Goal: Check status: Check status

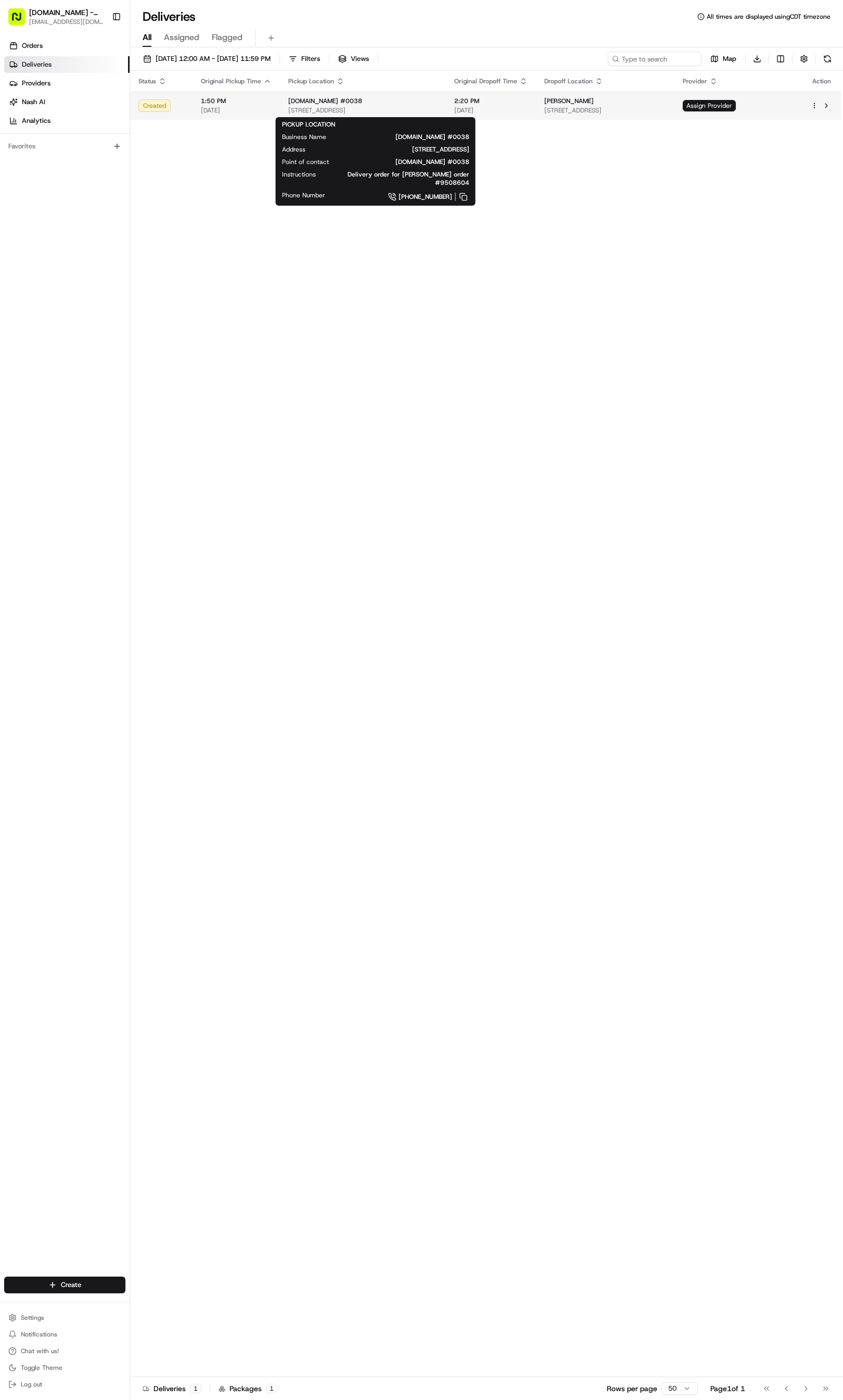
click at [438, 97] on div "[DOMAIN_NAME] #0038" at bounding box center [363, 101] width 149 height 9
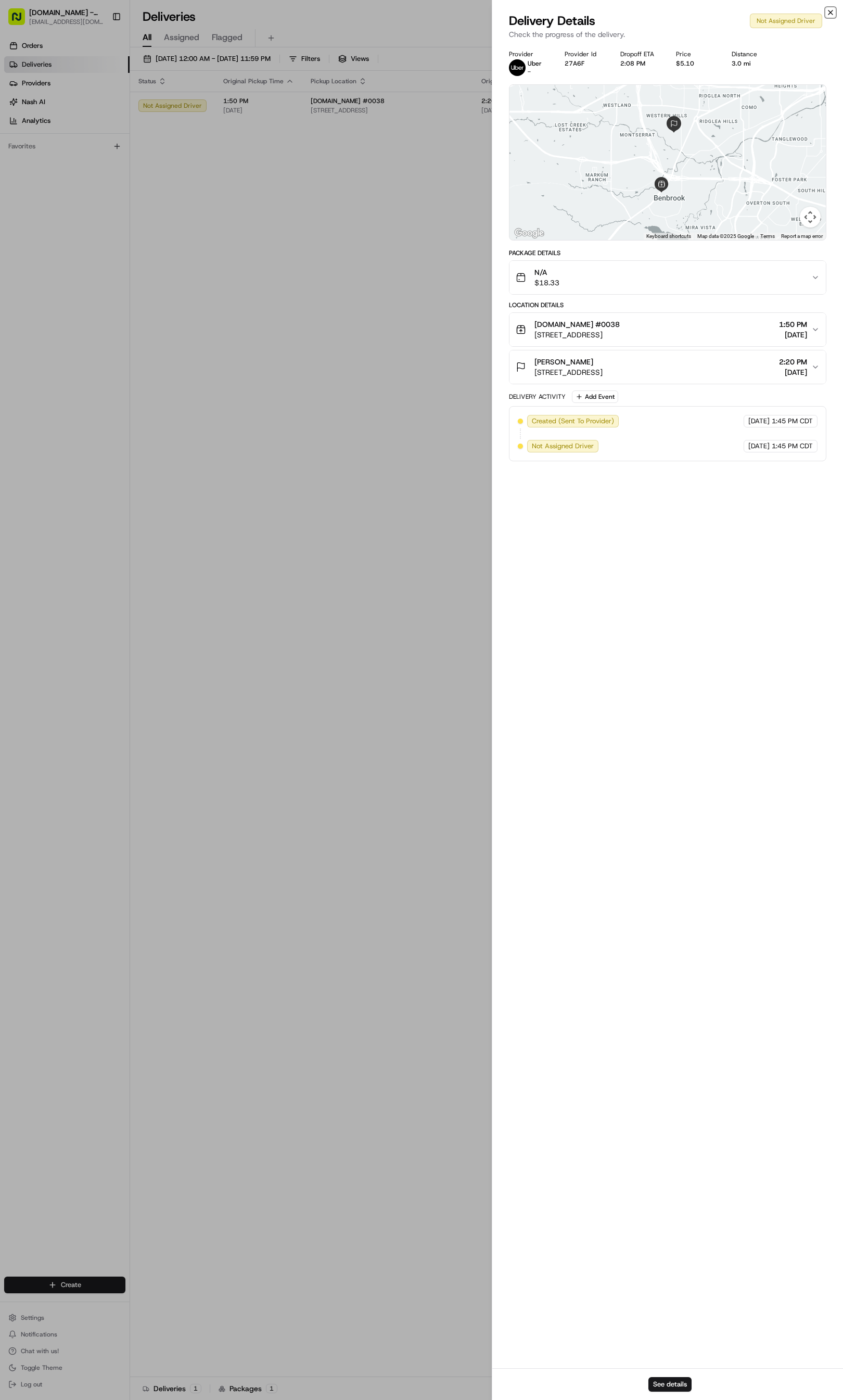
click at [829, 12] on icon "button" at bounding box center [831, 13] width 9 height 9
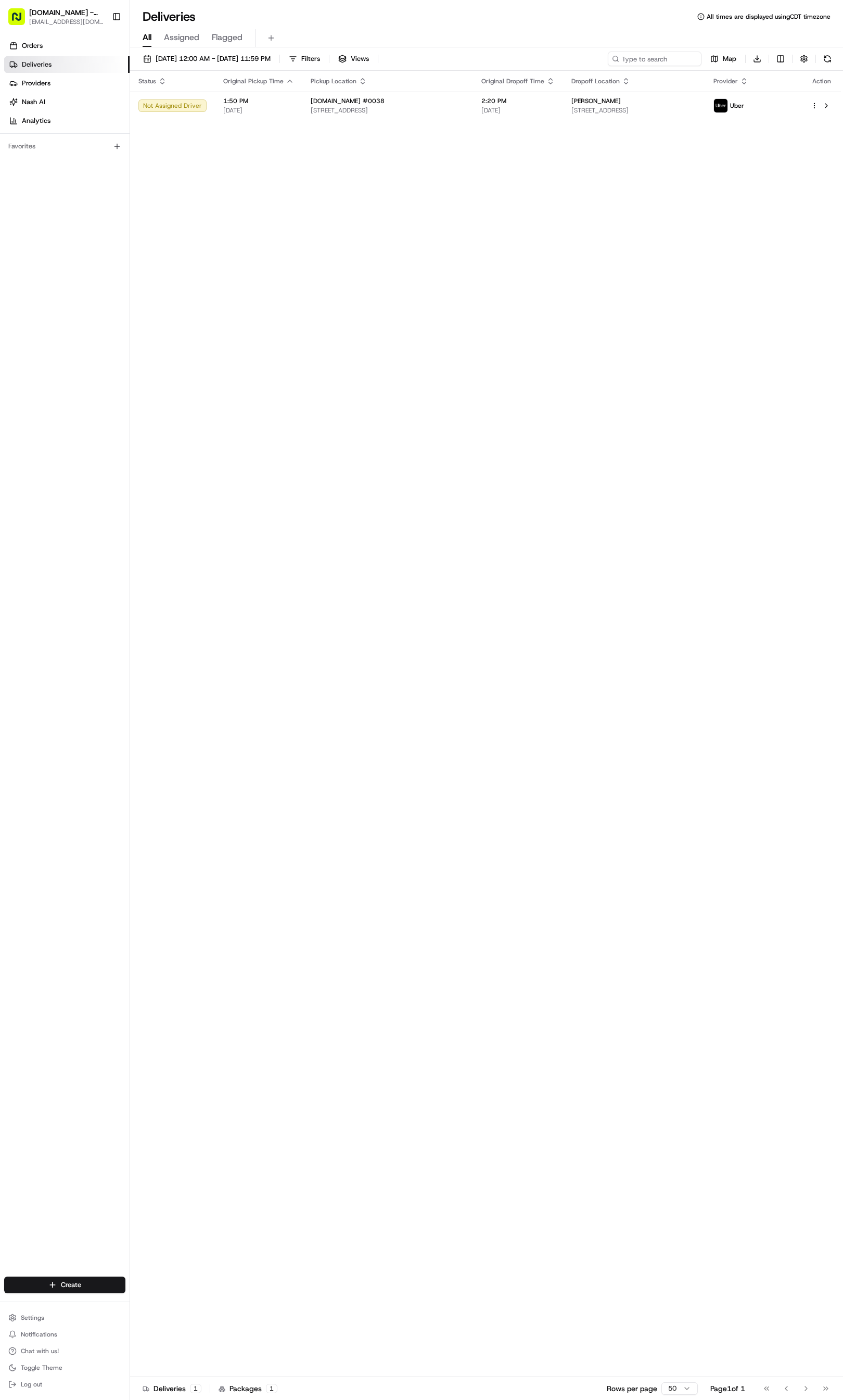
click at [612, 339] on div "Status Original Pickup Time Pickup Location Original Dropoff Time Dropoff Locat…" at bounding box center [485, 724] width 711 height 1306
click at [523, 111] on span "[DATE]" at bounding box center [486, 110] width 74 height 9
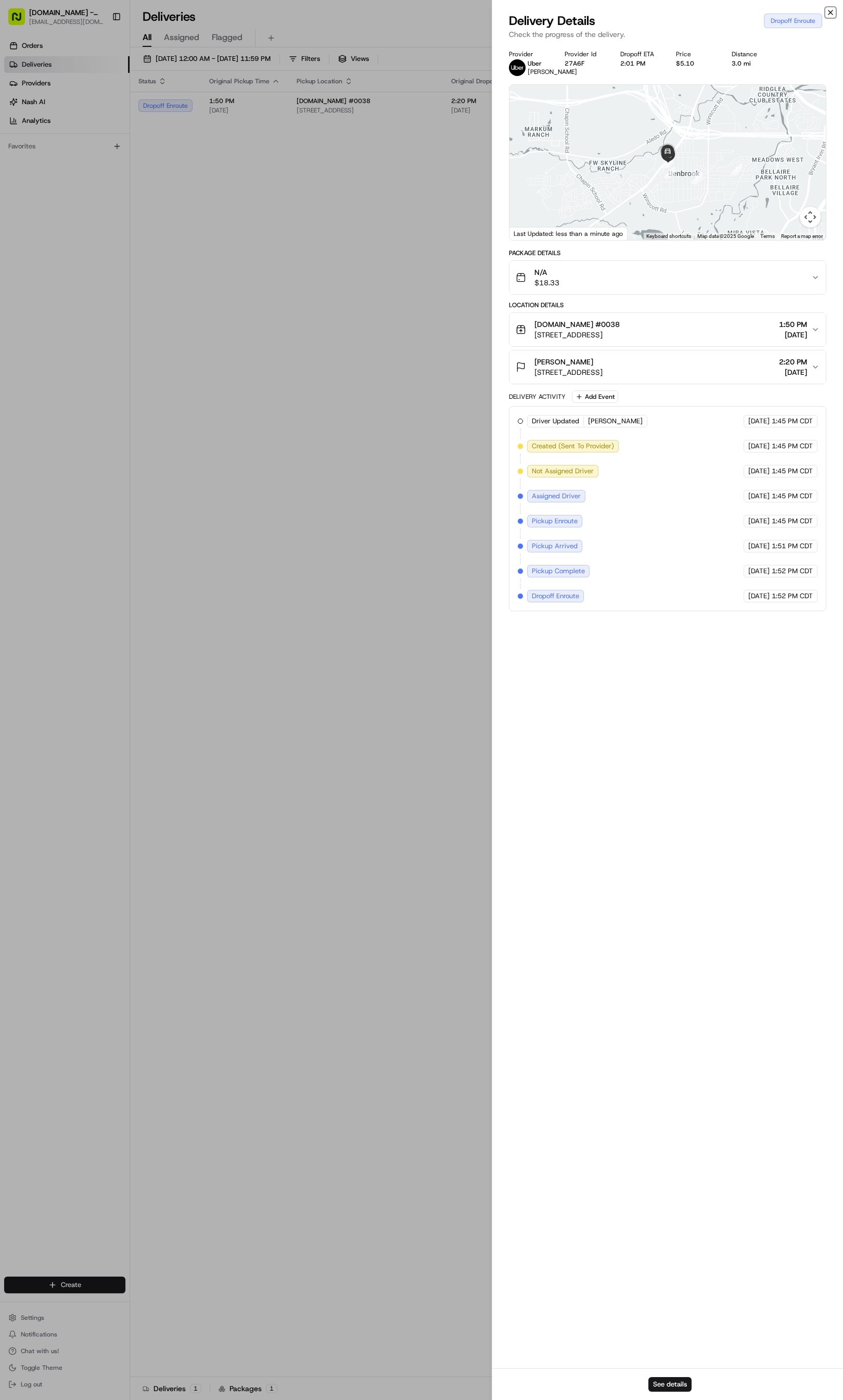
click at [831, 14] on icon "button" at bounding box center [831, 13] width 9 height 9
